Goal: Navigation & Orientation: Find specific page/section

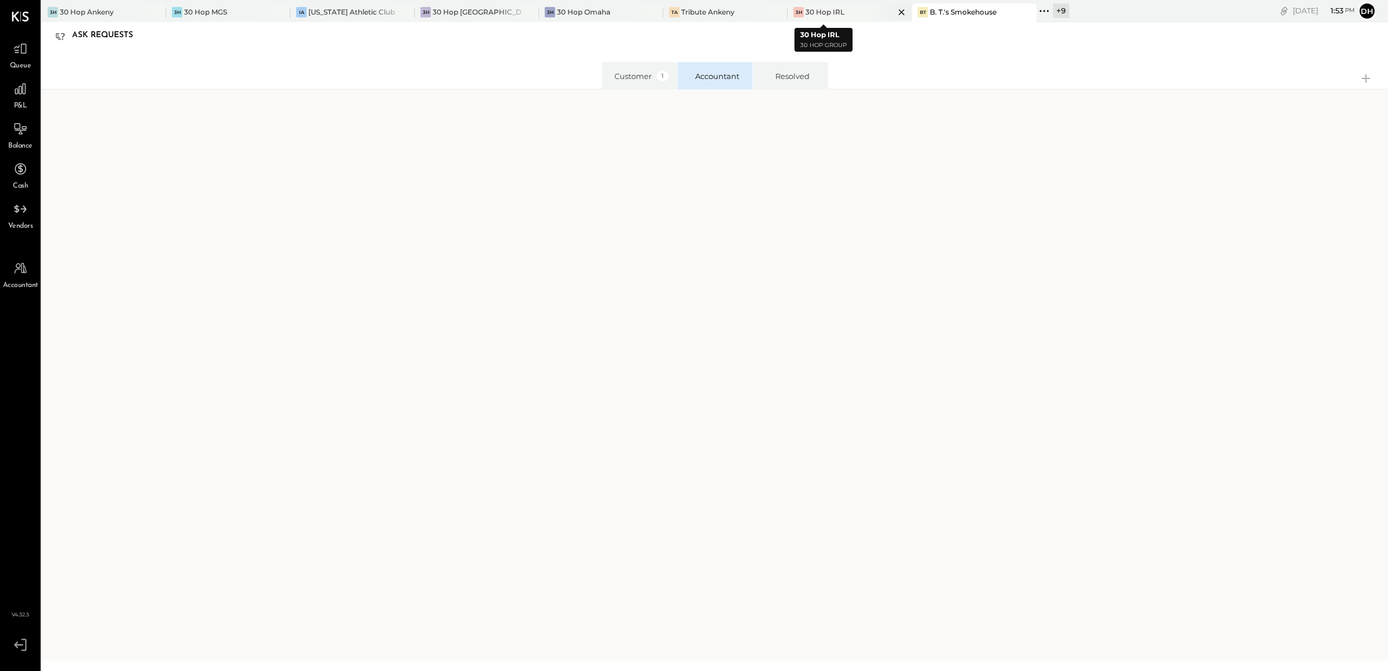
click at [825, 12] on div "3H 30 Hop IRL" at bounding box center [840, 12] width 107 height 10
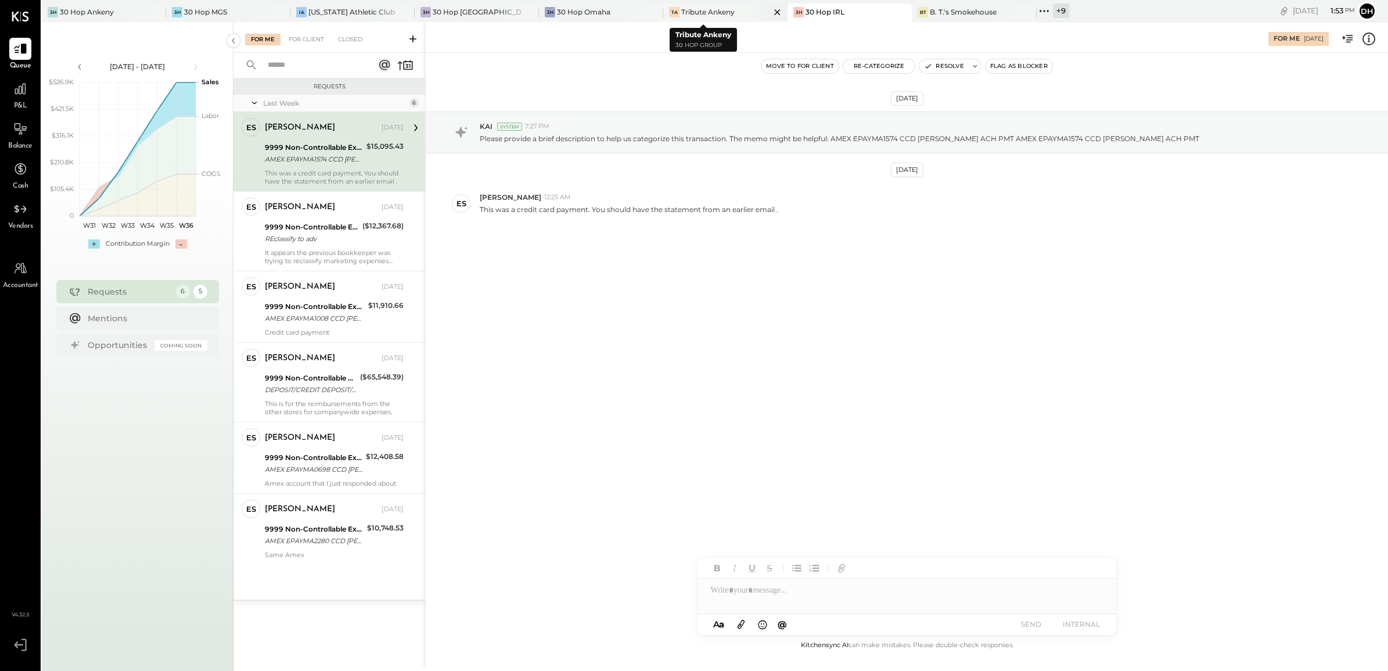
click at [683, 13] on div "Tribute Ankeny" at bounding box center [707, 12] width 53 height 10
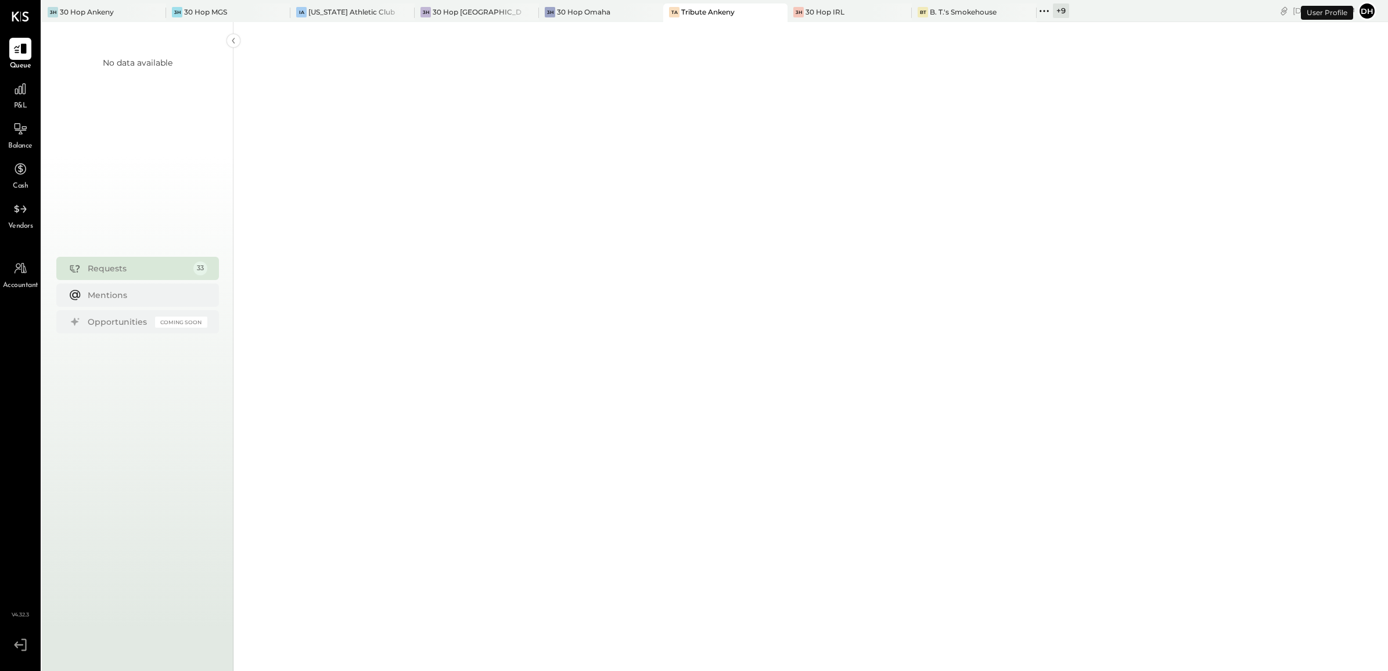
click at [1053, 9] on div "+ 9" at bounding box center [1061, 10] width 16 height 15
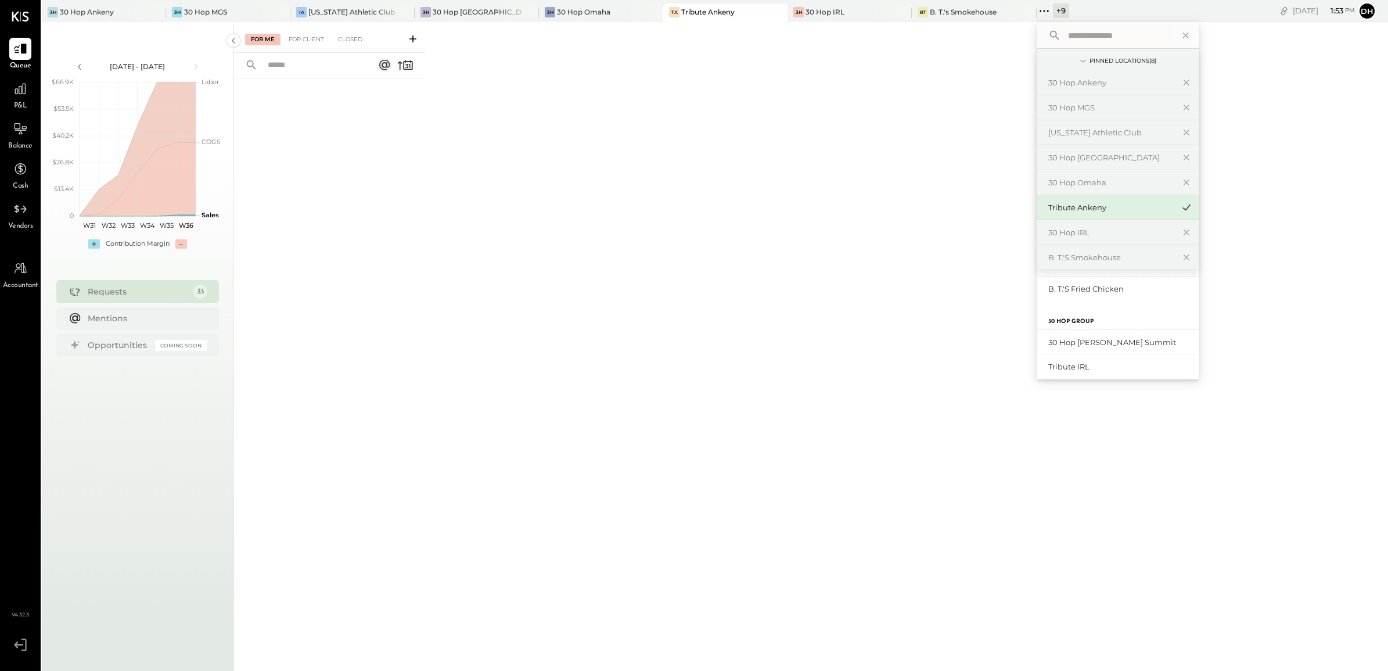
scroll to position [290, 0]
click at [1051, 280] on div "Tribute IRL" at bounding box center [1110, 283] width 125 height 11
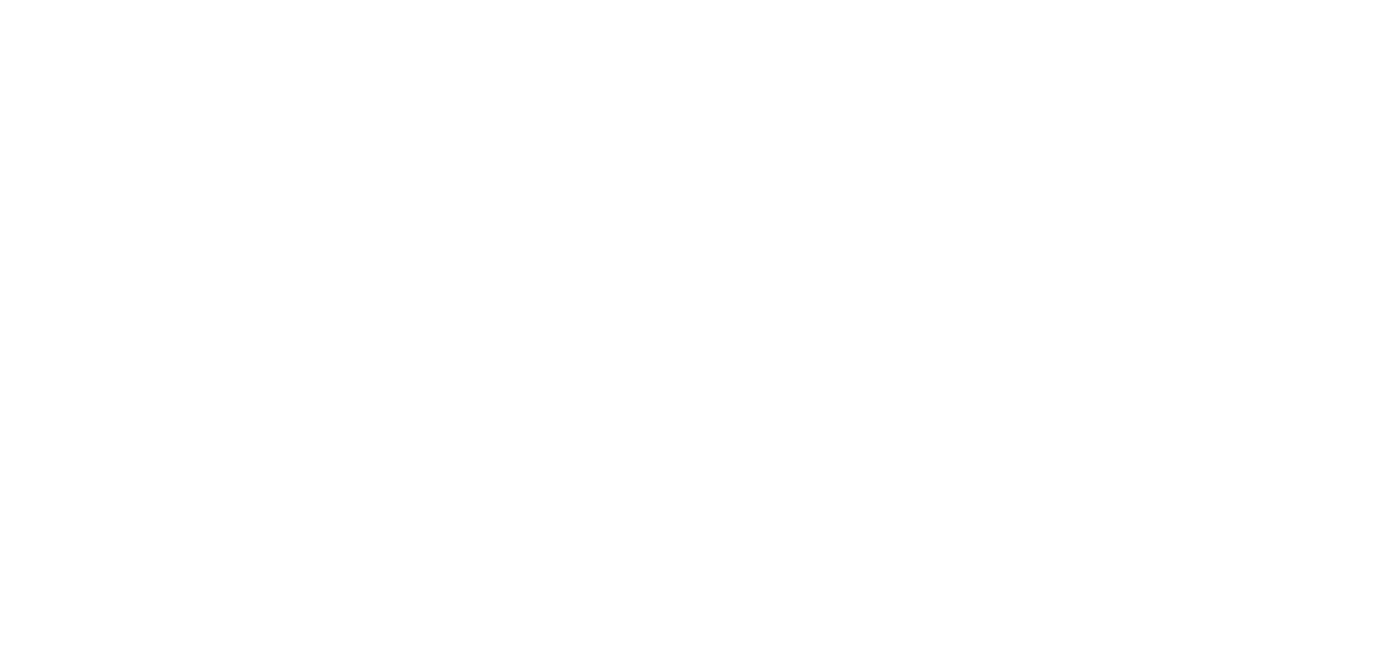
click at [790, 0] on html at bounding box center [694, 0] width 1388 height 0
click at [596, 0] on html at bounding box center [694, 0] width 1388 height 0
